Goal: Task Accomplishment & Management: Manage account settings

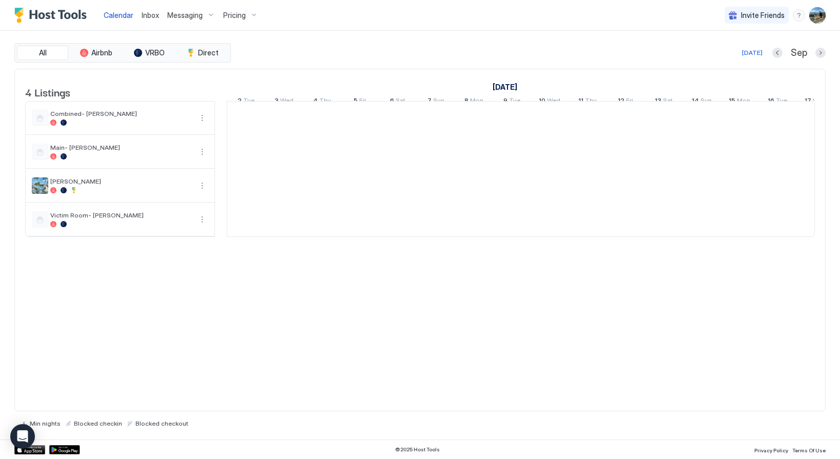
scroll to position [0, 570]
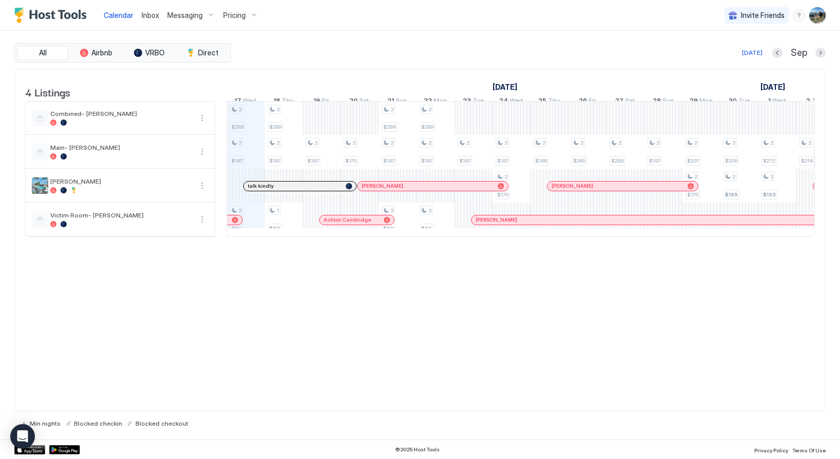
click at [817, 10] on img "User profile" at bounding box center [817, 15] width 16 height 16
click at [719, 60] on span "Settings" at bounding box center [725, 57] width 28 height 9
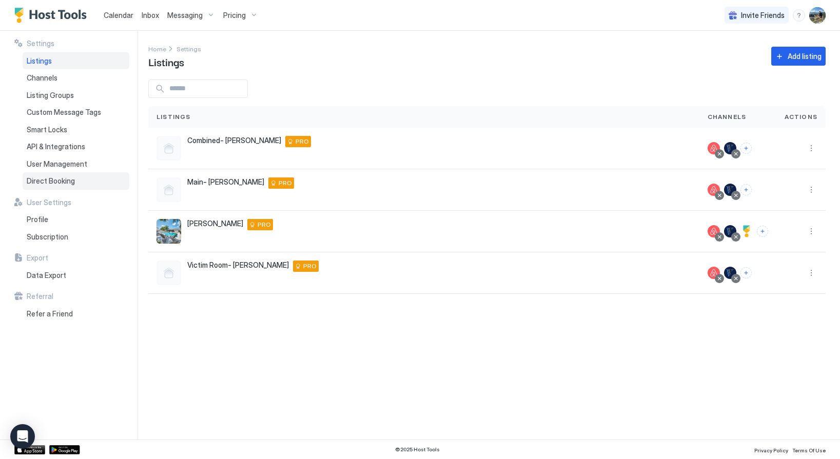
click at [54, 188] on div "Direct Booking" at bounding box center [76, 180] width 107 height 17
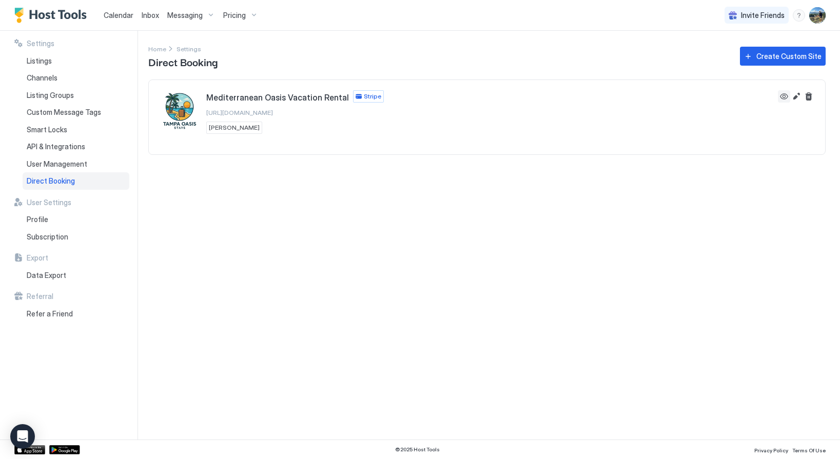
click at [785, 95] on button "View" at bounding box center [784, 96] width 12 height 12
click at [796, 96] on button "Edit" at bounding box center [796, 96] width 12 height 12
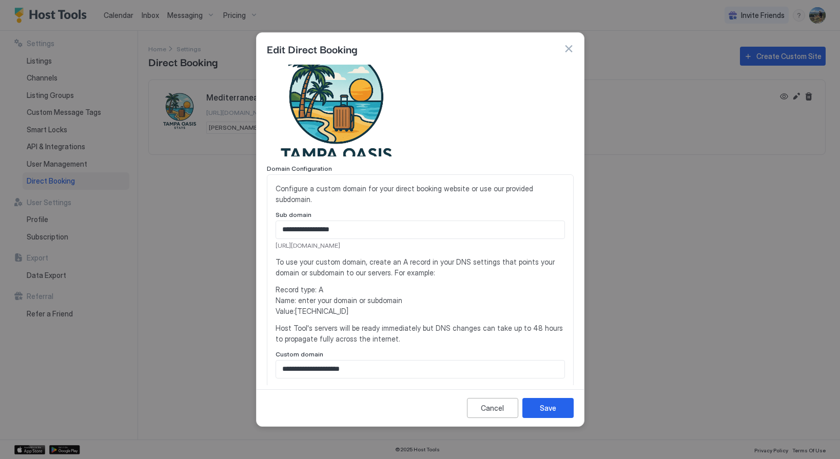
scroll to position [48, 0]
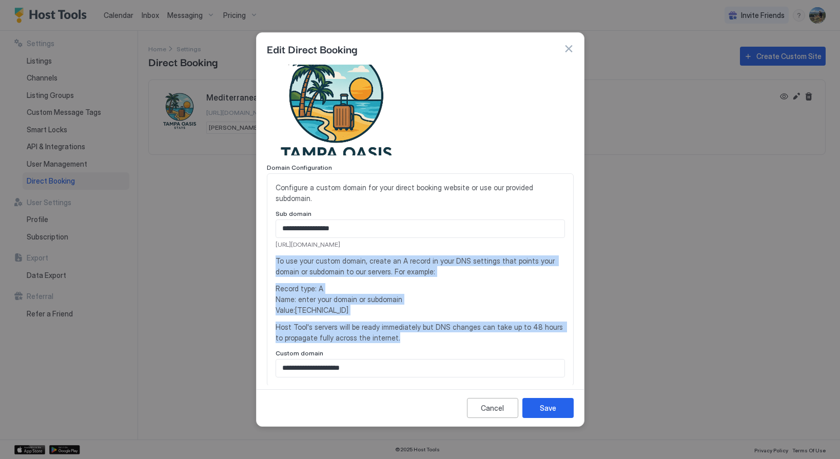
drag, startPoint x: 274, startPoint y: 250, endPoint x: 360, endPoint y: 335, distance: 120.1
click at [360, 335] on div "**********" at bounding box center [420, 279] width 307 height 213
copy div "To use your custom domain, create an A record in your DNS settings that points …"
